Goal: Information Seeking & Learning: Understand process/instructions

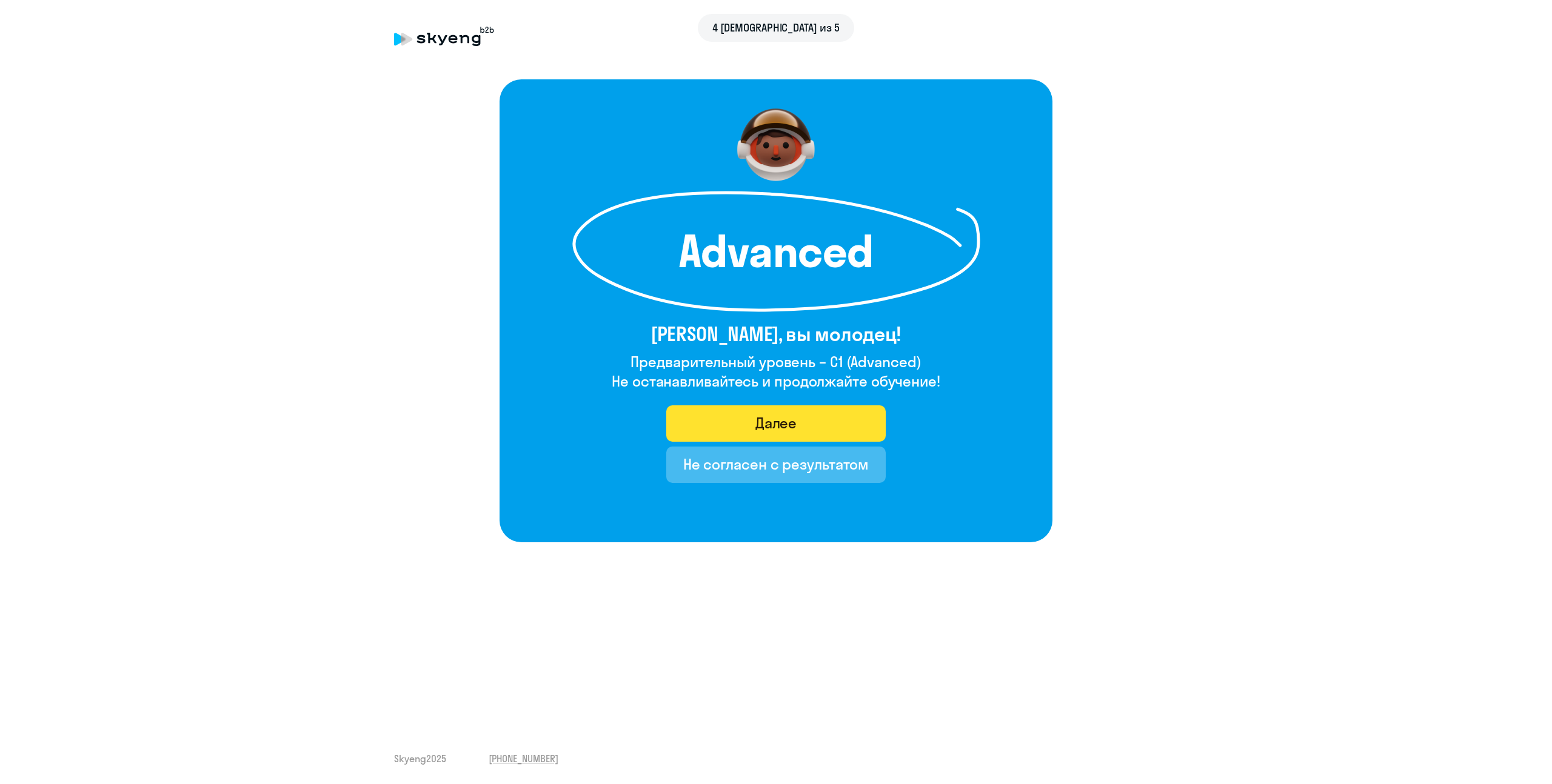
click at [791, 427] on div "Далее" at bounding box center [776, 422] width 42 height 19
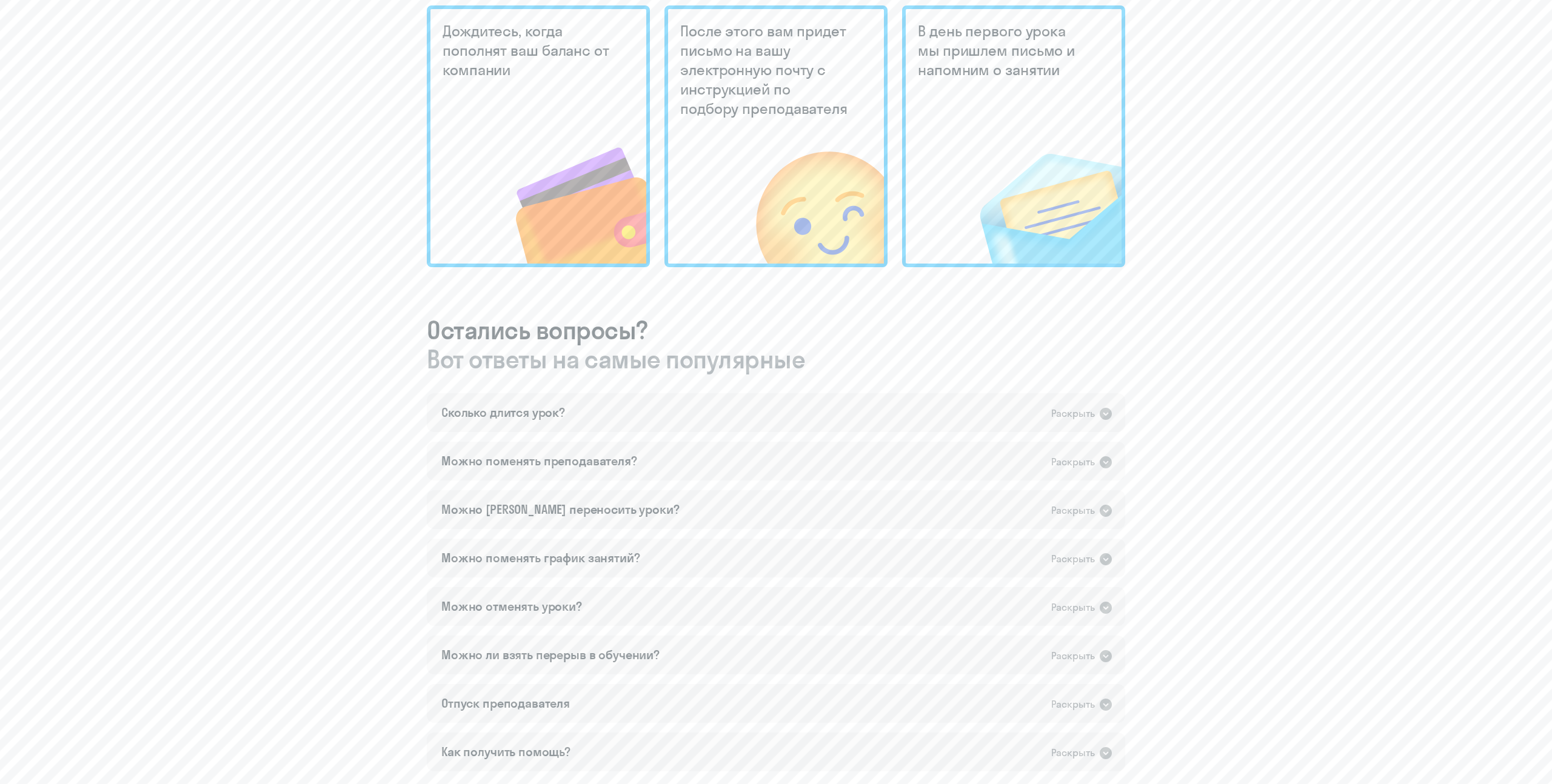
scroll to position [484, 0]
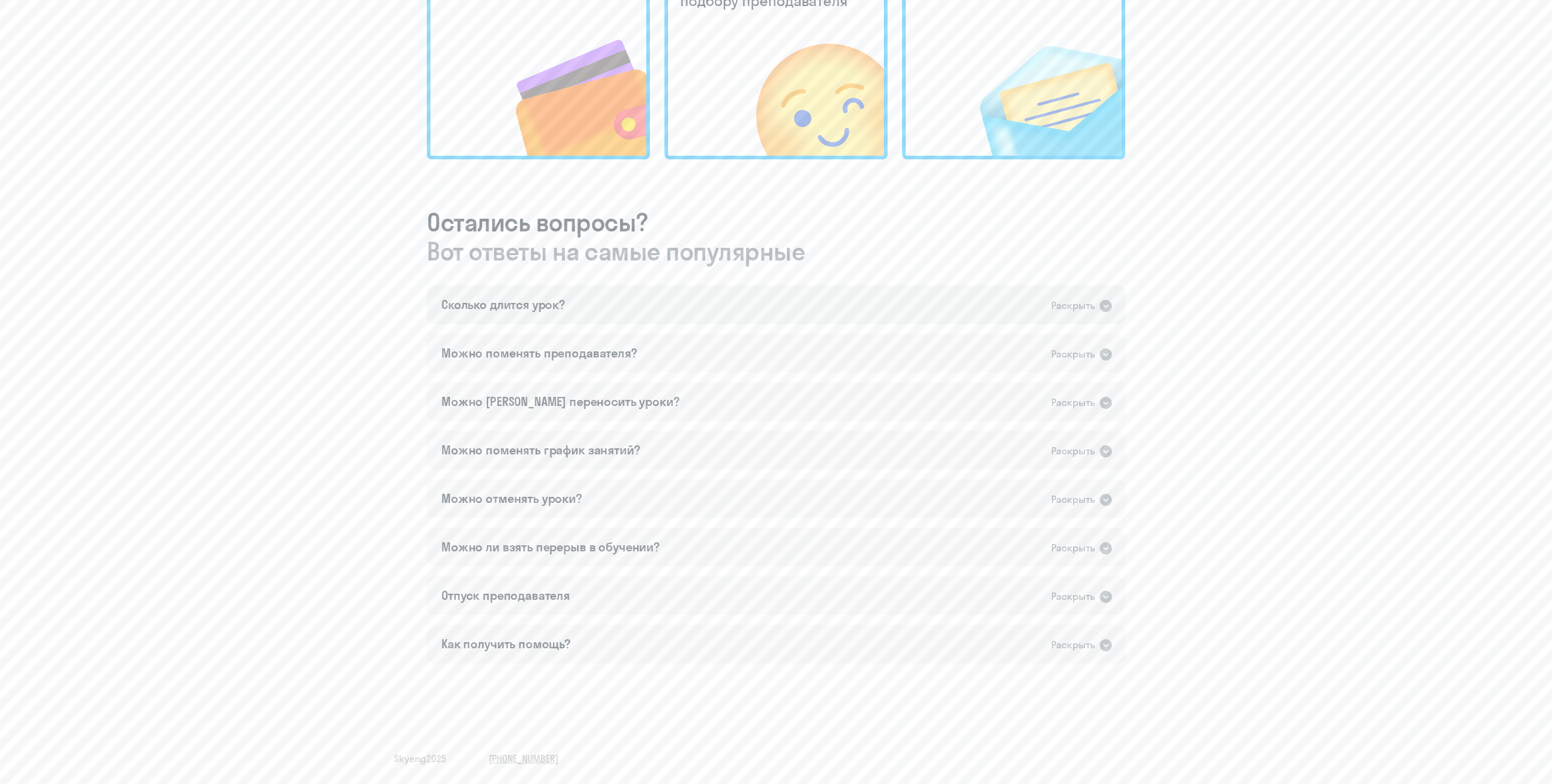
click at [1107, 309] on icon at bounding box center [1106, 306] width 12 height 12
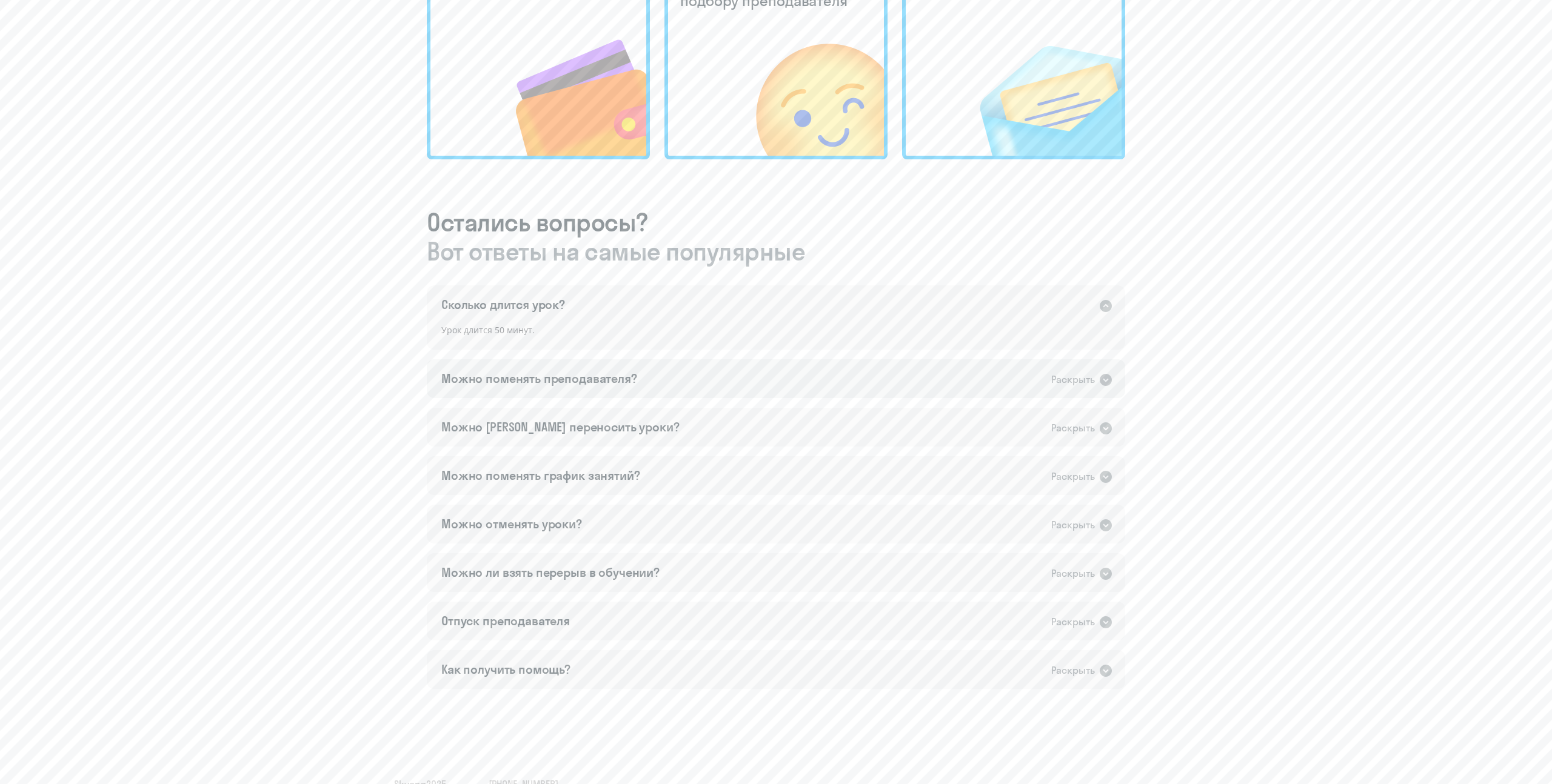
click at [1108, 373] on icon at bounding box center [1106, 380] width 15 height 15
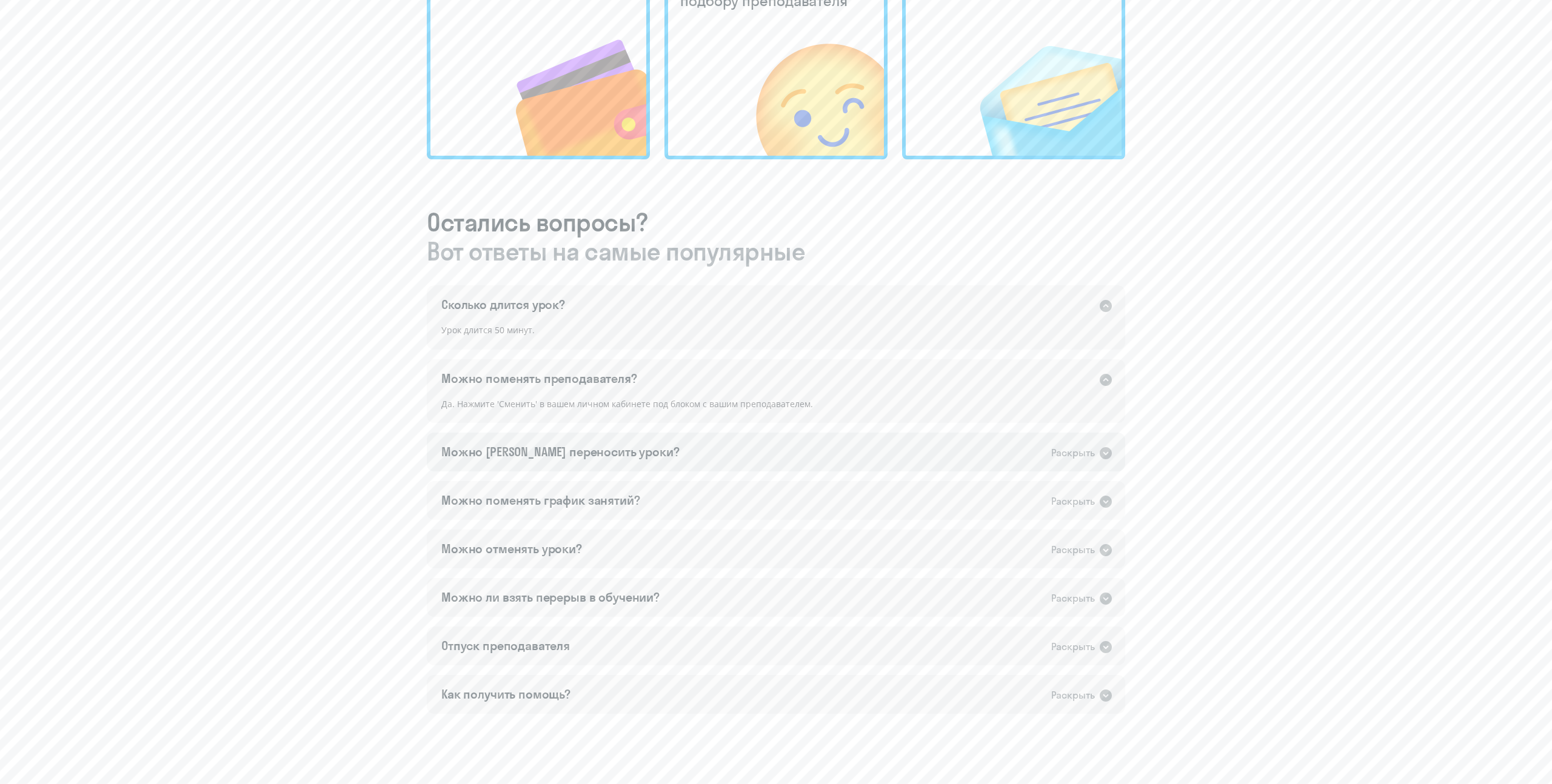
click at [1108, 448] on icon at bounding box center [1106, 453] width 12 height 12
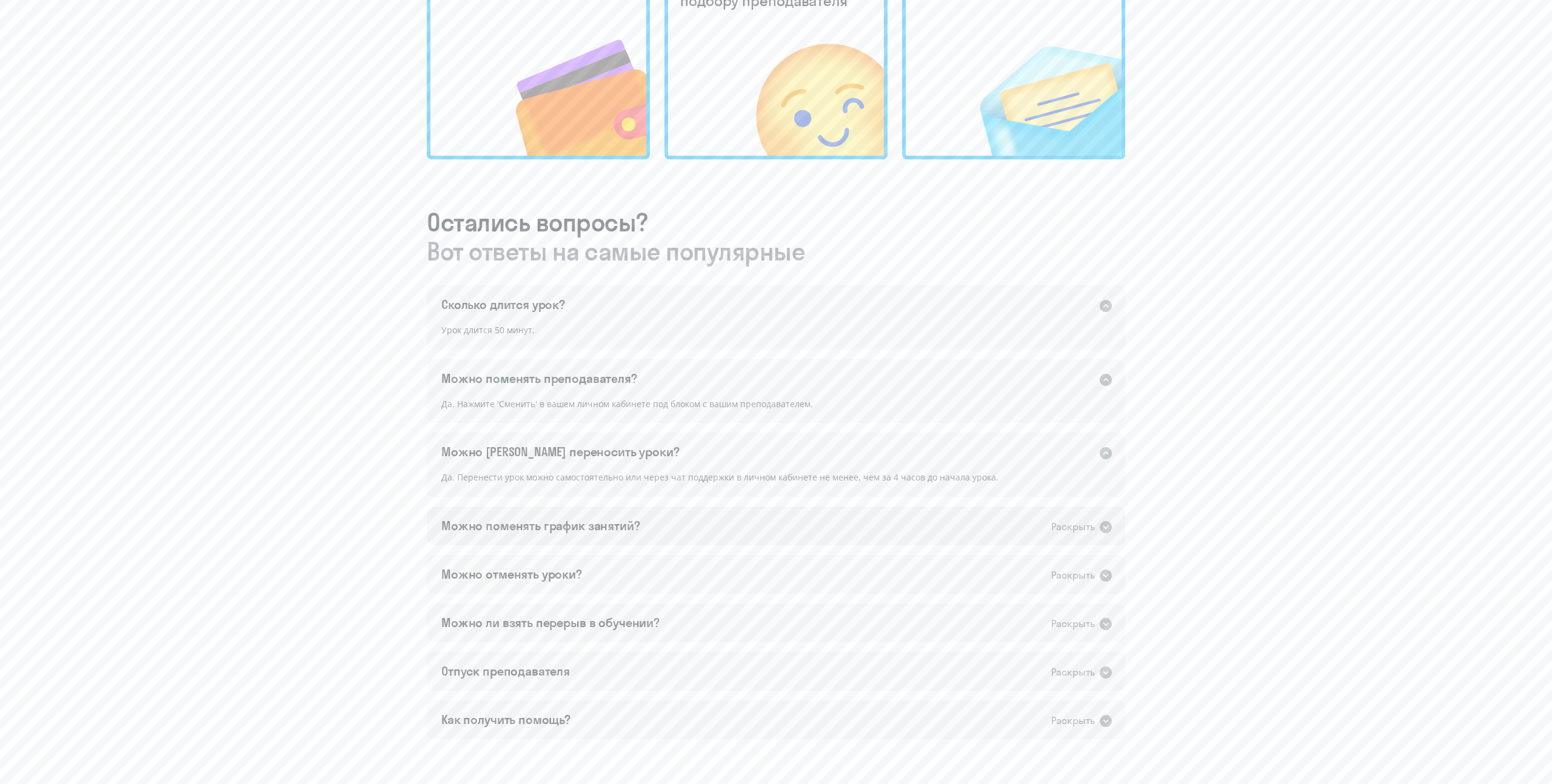
click at [1105, 530] on icon at bounding box center [1106, 527] width 12 height 12
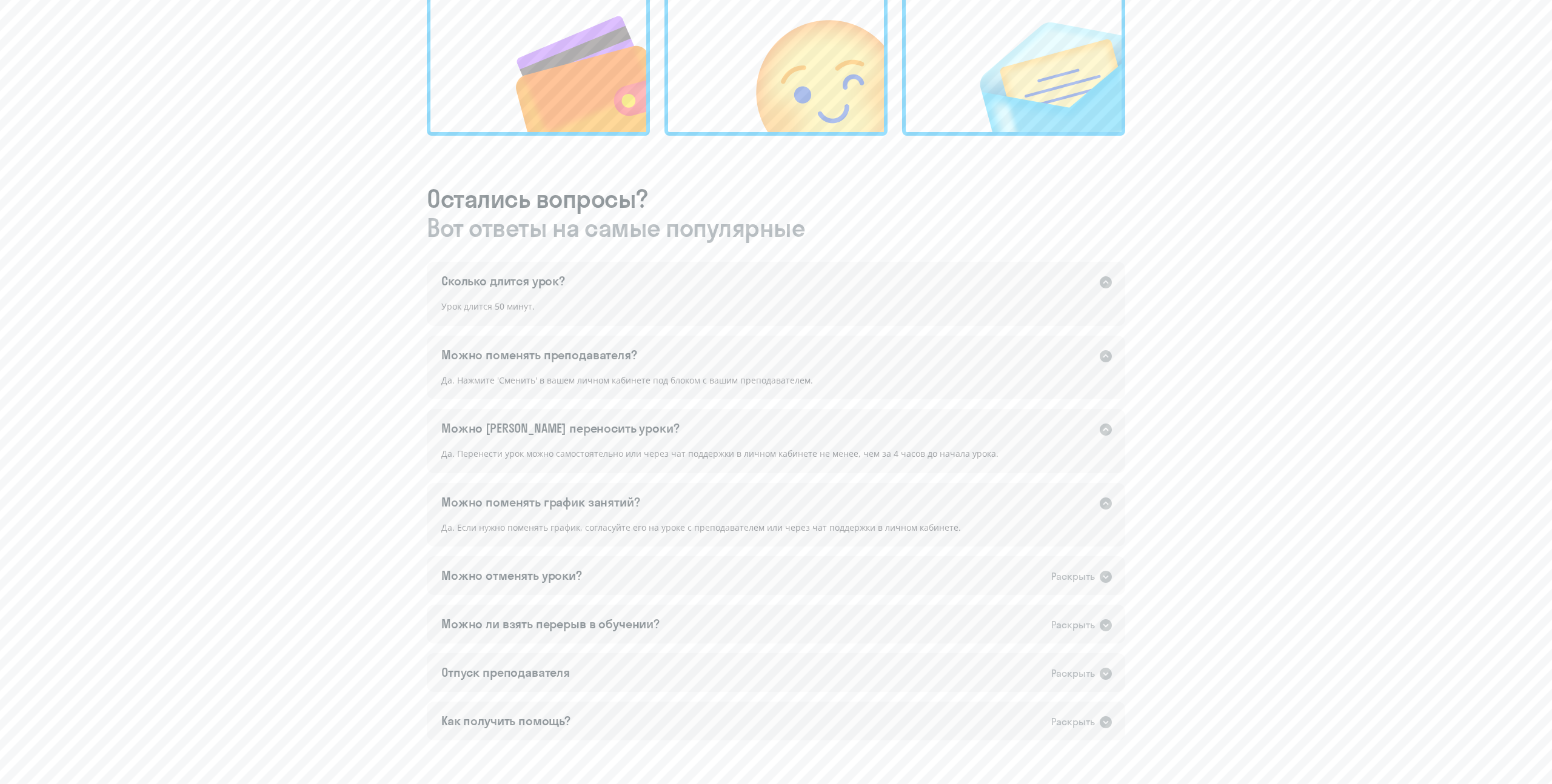
scroll to position [511, 0]
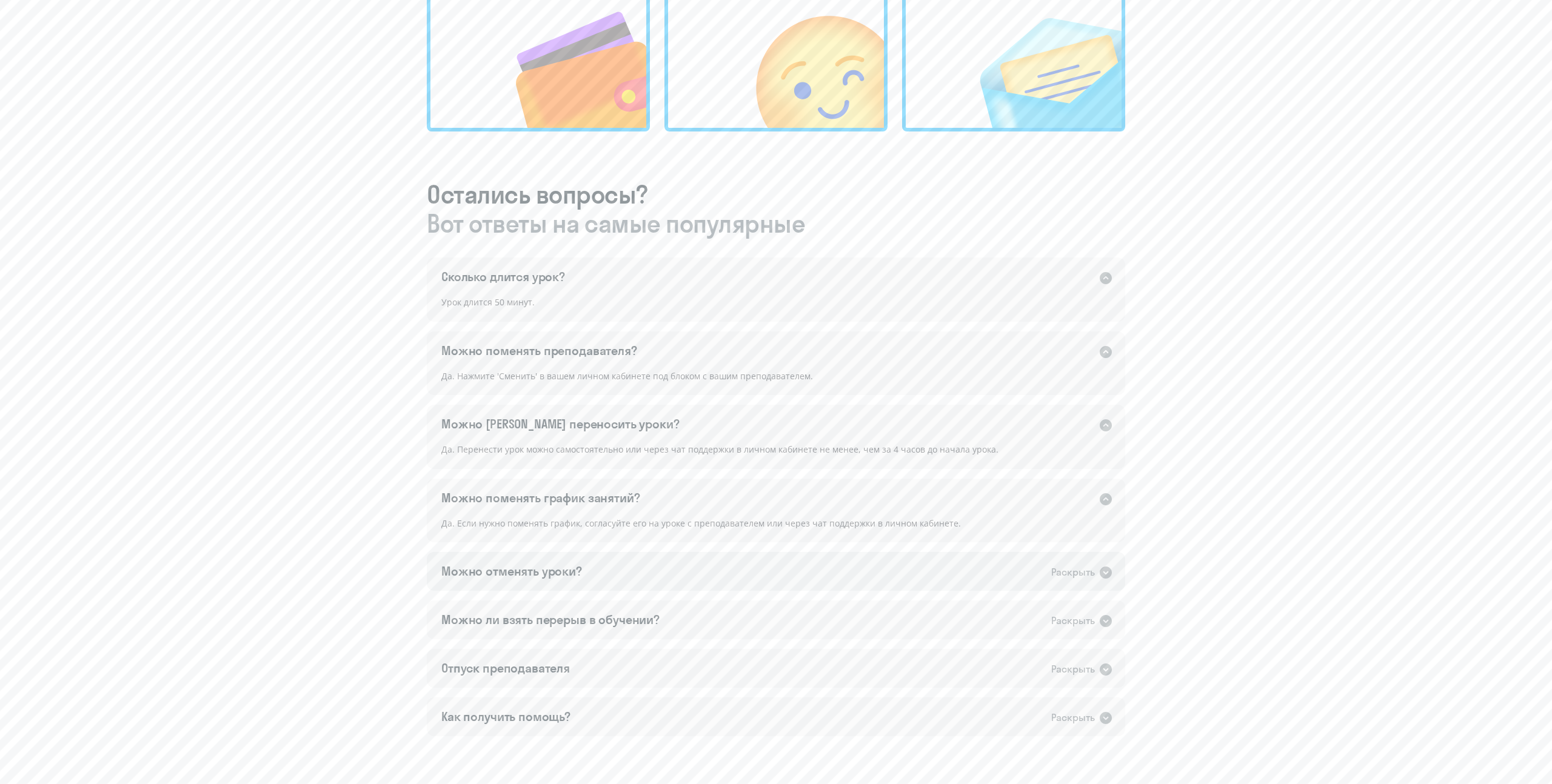
click at [1103, 573] on icon at bounding box center [1106, 573] width 12 height 12
click at [1104, 666] on div "Можно ли взять перерыв в обучении? Раскрыть" at bounding box center [776, 657] width 698 height 39
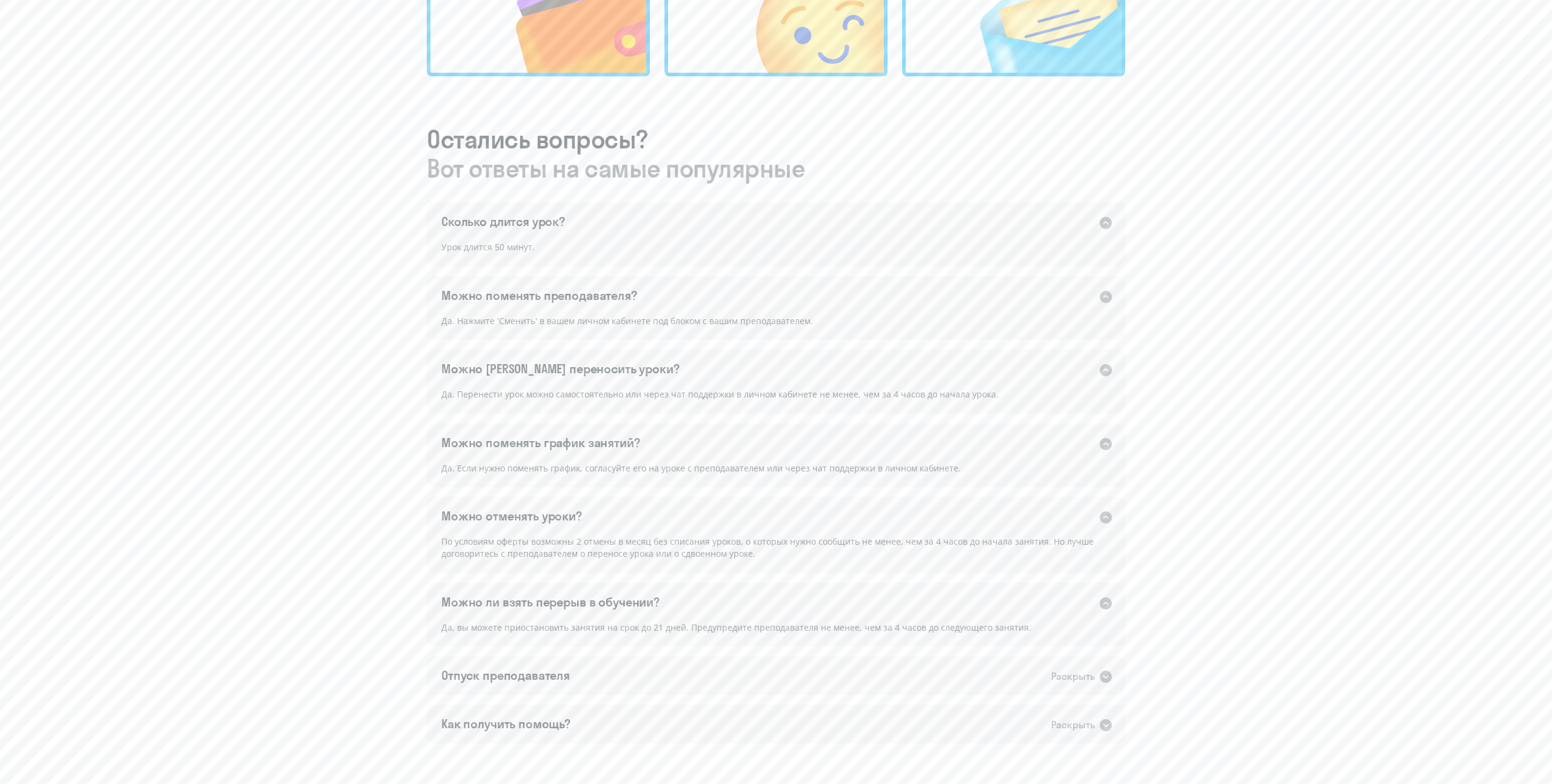
scroll to position [594, 0]
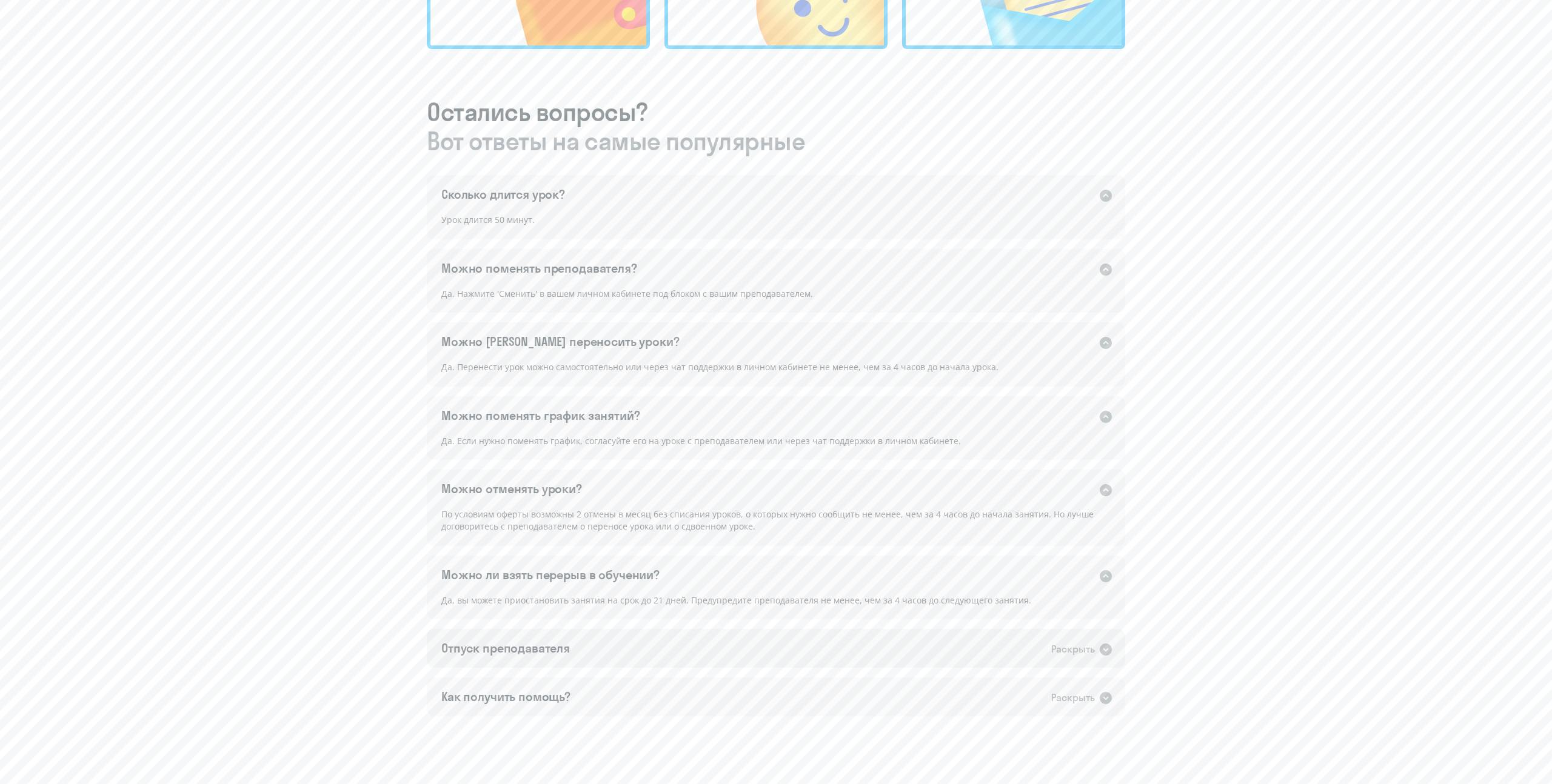
click at [1102, 650] on icon at bounding box center [1106, 650] width 12 height 12
click at [1112, 727] on icon at bounding box center [1106, 723] width 15 height 15
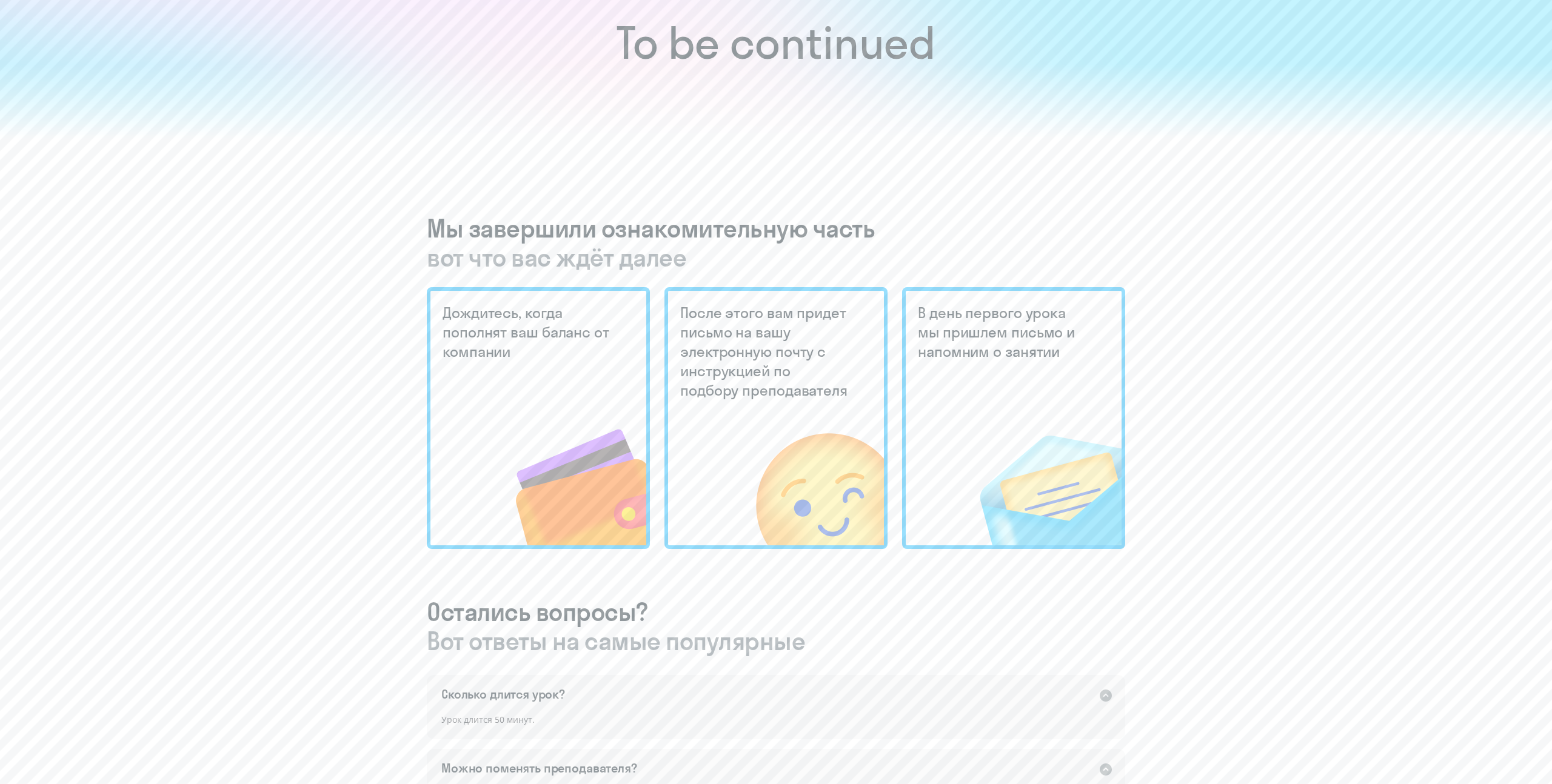
scroll to position [0, 0]
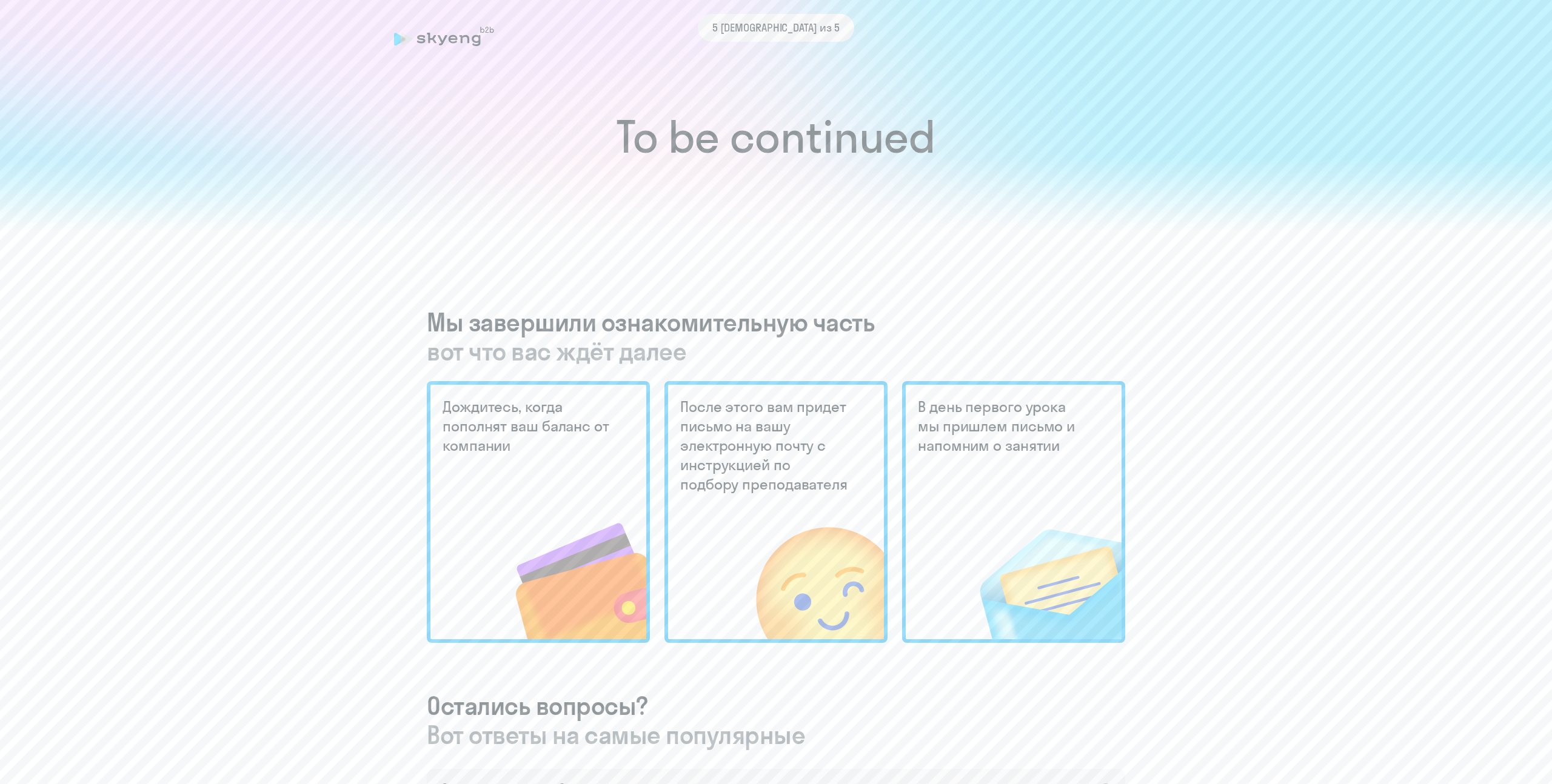
click at [729, 443] on h5 "После этого вам придет письмо на вашу электронную почту с инструкцией по подбор…" at bounding box center [766, 445] width 171 height 97
